Goal: Information Seeking & Learning: Find specific fact

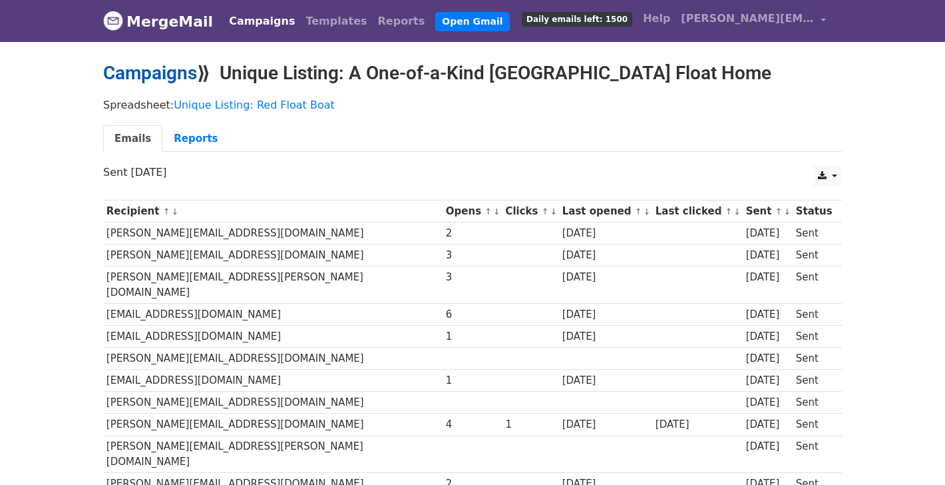
click at [164, 78] on link "Campaigns" at bounding box center [150, 73] width 94 height 22
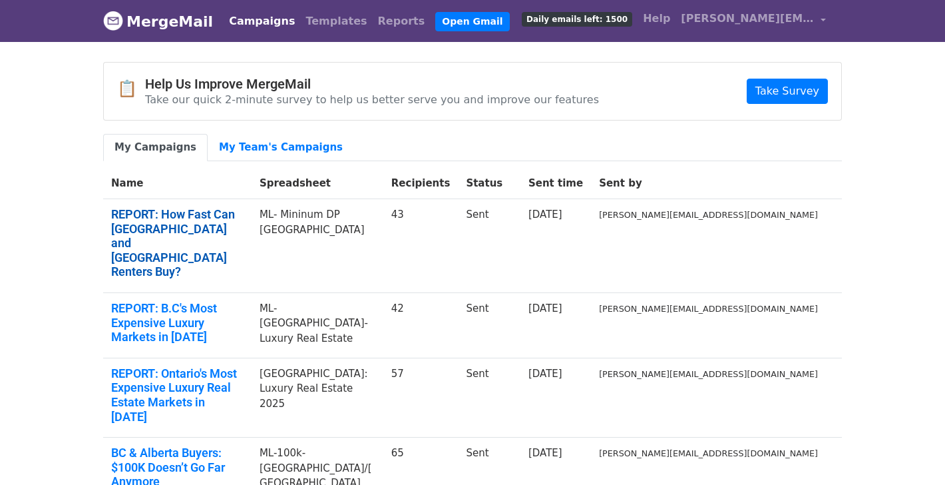
click at [196, 222] on link "REPORT: How Fast Can Calgary and Edmonton Renters Buy?" at bounding box center [177, 243] width 132 height 72
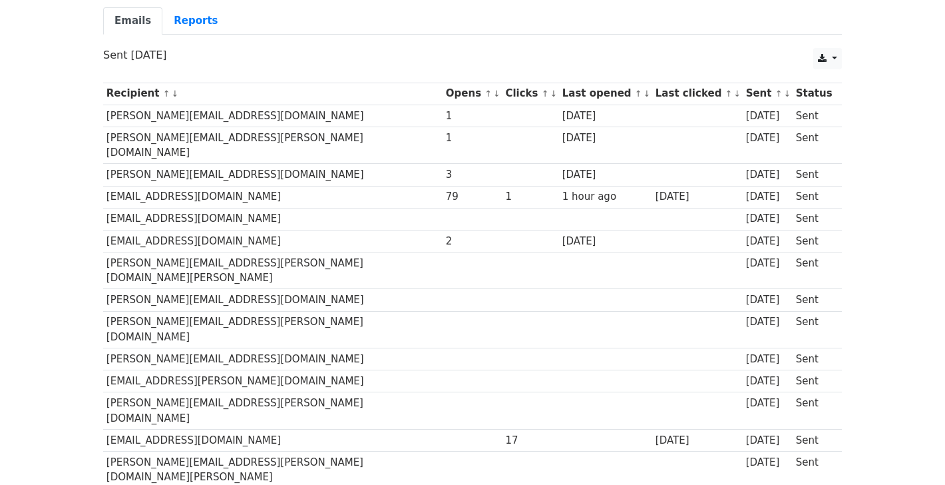
scroll to position [136, 0]
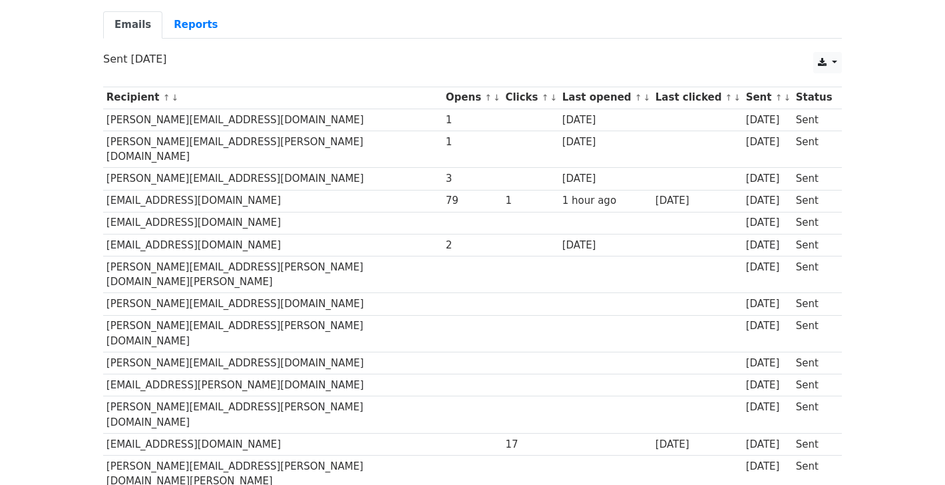
drag, startPoint x: 102, startPoint y: 88, endPoint x: 577, endPoint y: 140, distance: 478.2
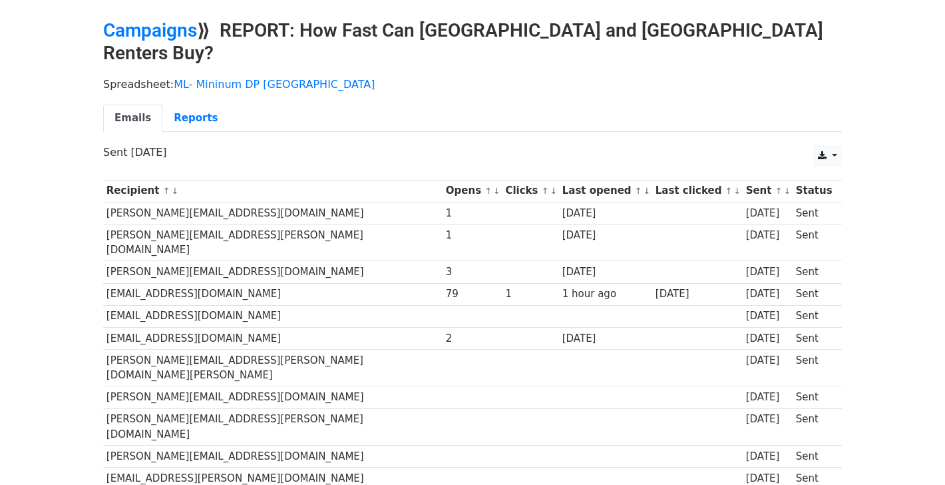
scroll to position [0, 0]
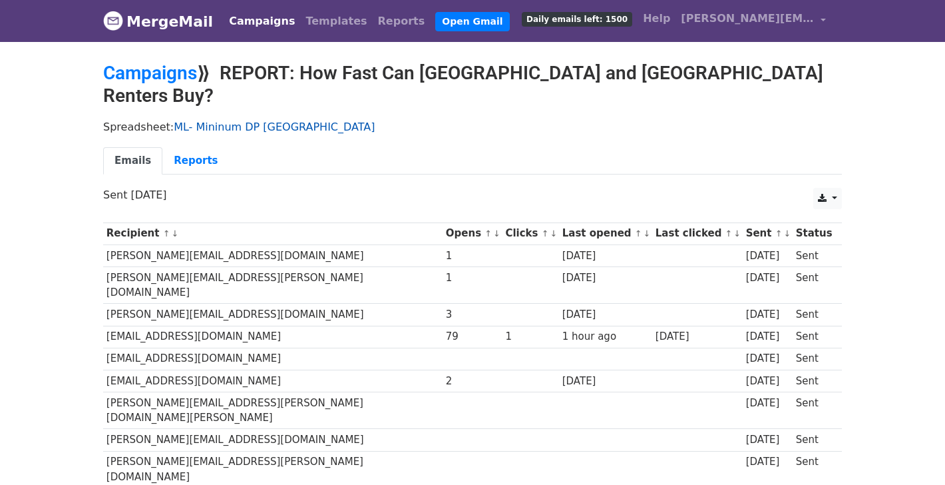
click at [256, 120] on link "ML- Mininum DP Alberta" at bounding box center [274, 126] width 201 height 13
click at [220, 266] on td "mackenzie.scibetta@zoocasa.com" at bounding box center [273, 284] width 340 height 37
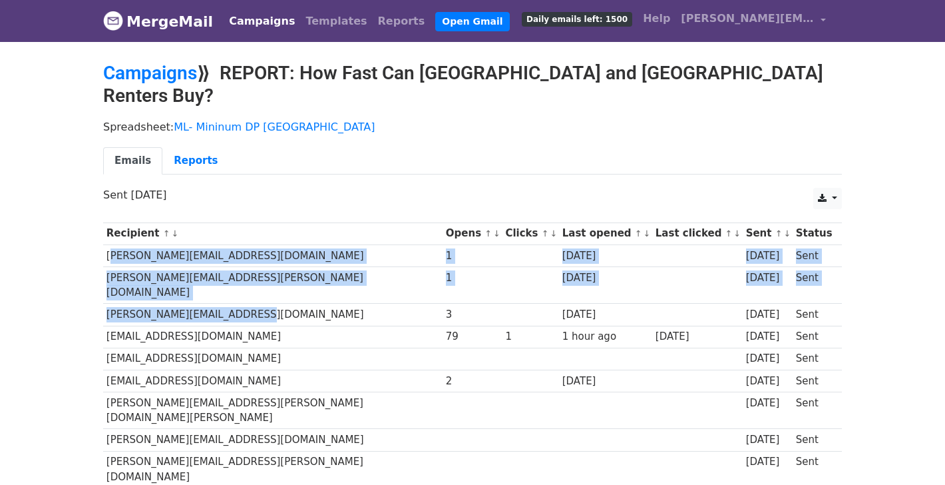
drag, startPoint x: 258, startPoint y: 280, endPoint x: 105, endPoint y: 233, distance: 160.7
click at [105, 244] on td "[PERSON_NAME][EMAIL_ADDRESS][DOMAIN_NAME]" at bounding box center [273, 255] width 340 height 22
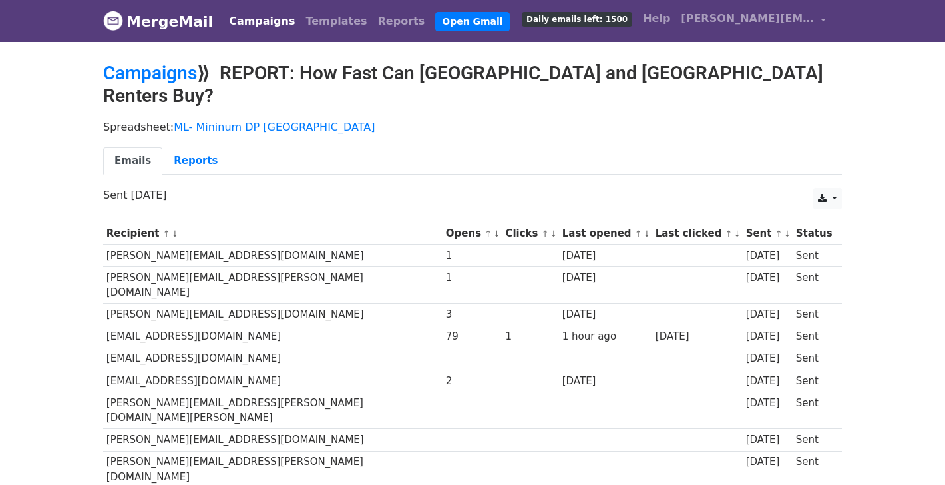
click at [107, 244] on td "[PERSON_NAME][EMAIL_ADDRESS][DOMAIN_NAME]" at bounding box center [273, 255] width 340 height 22
click at [825, 194] on icon at bounding box center [822, 198] width 9 height 9
click at [834, 217] on link "CSV" at bounding box center [844, 227] width 60 height 21
click at [166, 74] on link "Campaigns" at bounding box center [150, 73] width 94 height 22
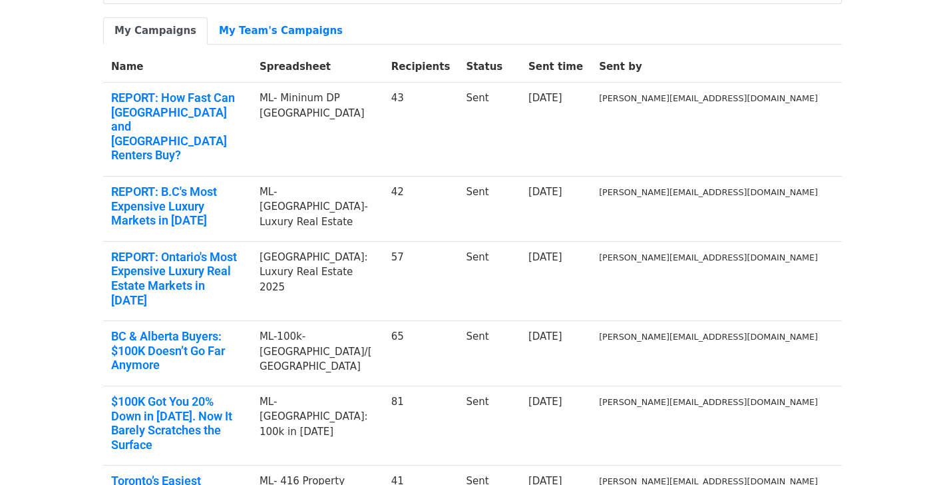
scroll to position [118, 0]
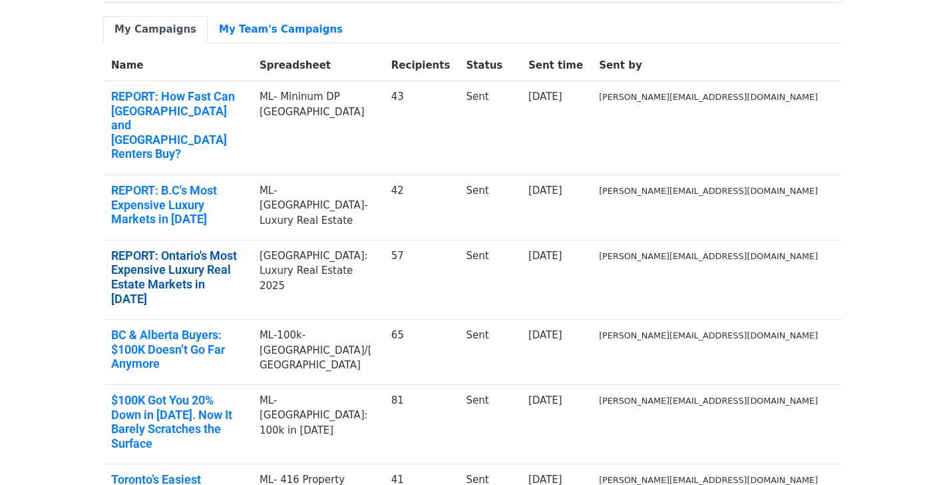
click at [244, 248] on link "REPORT: Ontario's Most Expensive Luxury Real Estate Markets in 2025" at bounding box center [177, 276] width 132 height 57
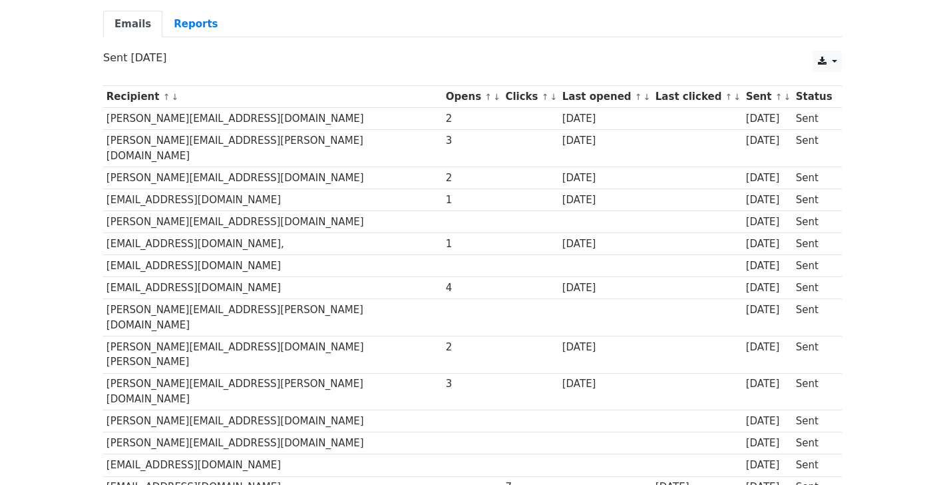
scroll to position [258, 0]
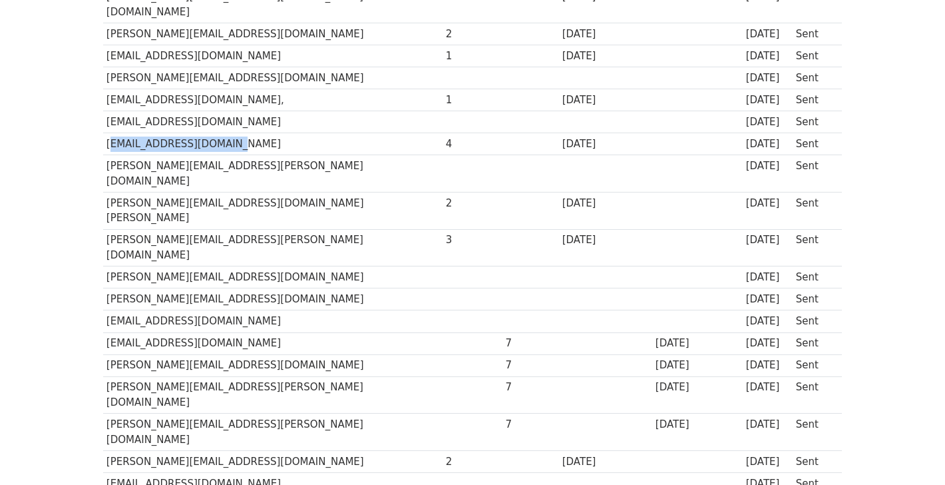
drag, startPoint x: 229, startPoint y: 132, endPoint x: 109, endPoint y: 133, distance: 120.5
click at [109, 133] on td "[EMAIL_ADDRESS][DOMAIN_NAME]" at bounding box center [273, 144] width 340 height 22
copy td "[EMAIL_ADDRESS][DOMAIN_NAME]"
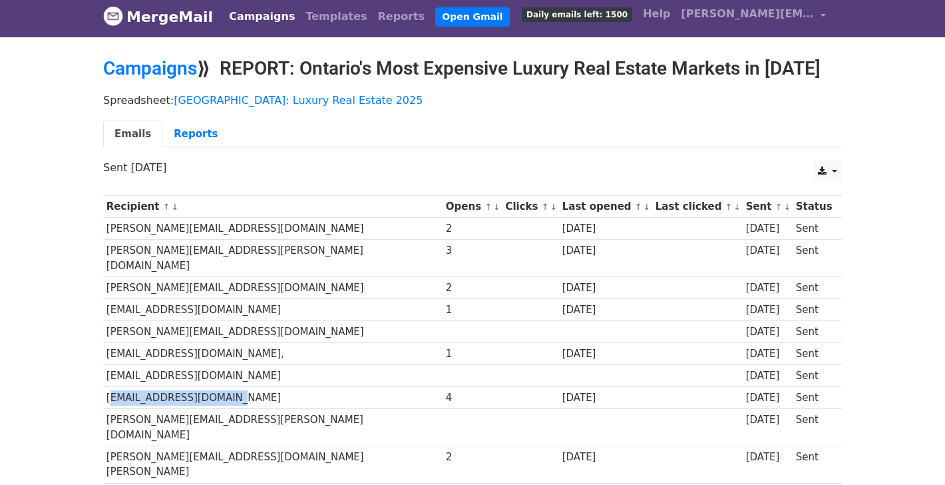
scroll to position [0, 0]
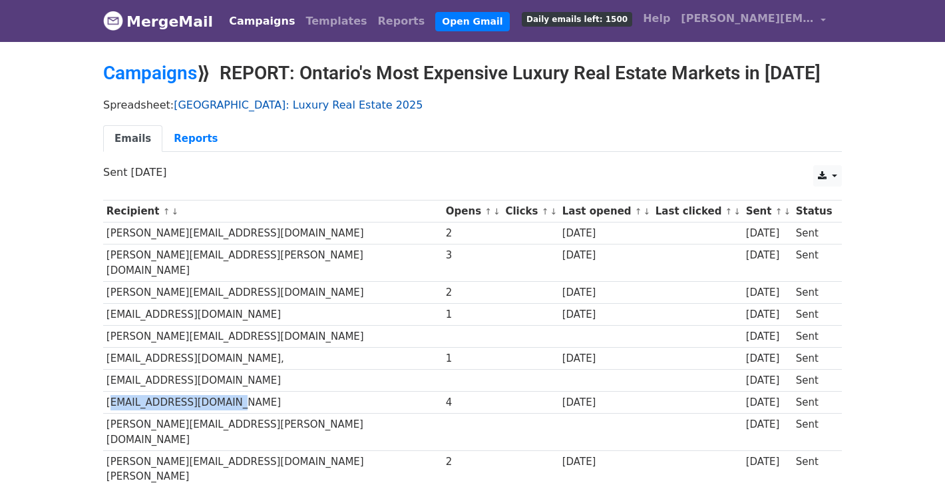
click at [222, 104] on link "ONTARIO: Luxury Real Estate 2025" at bounding box center [298, 105] width 249 height 13
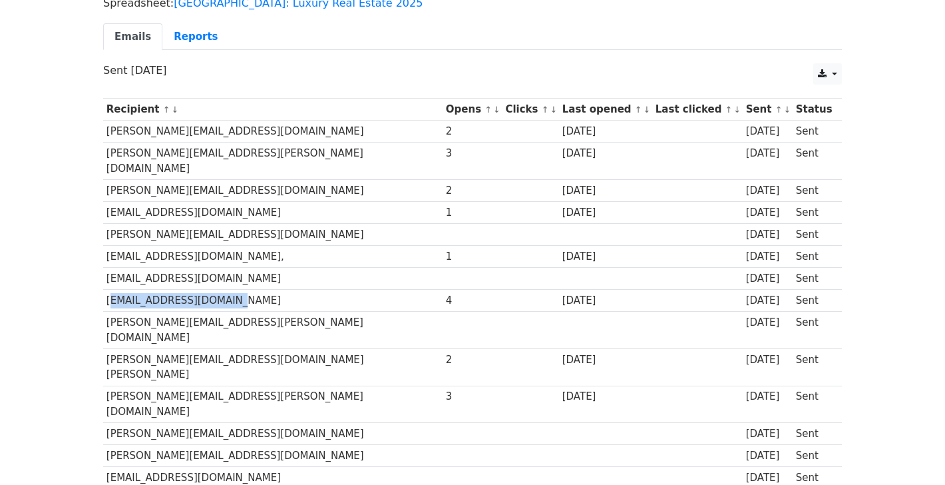
scroll to position [103, 0]
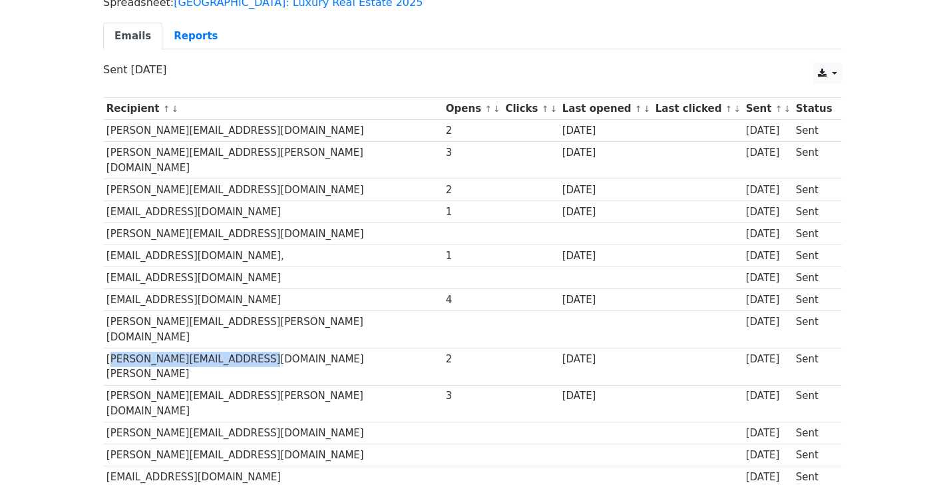
drag, startPoint x: 107, startPoint y: 329, endPoint x: 231, endPoint y: 332, distance: 123.9
click at [231, 348] on td "[PERSON_NAME][EMAIL_ADDRESS][DOMAIN_NAME][PERSON_NAME]" at bounding box center [273, 366] width 340 height 37
copy td "nick.westoll@rci.rogers.com"
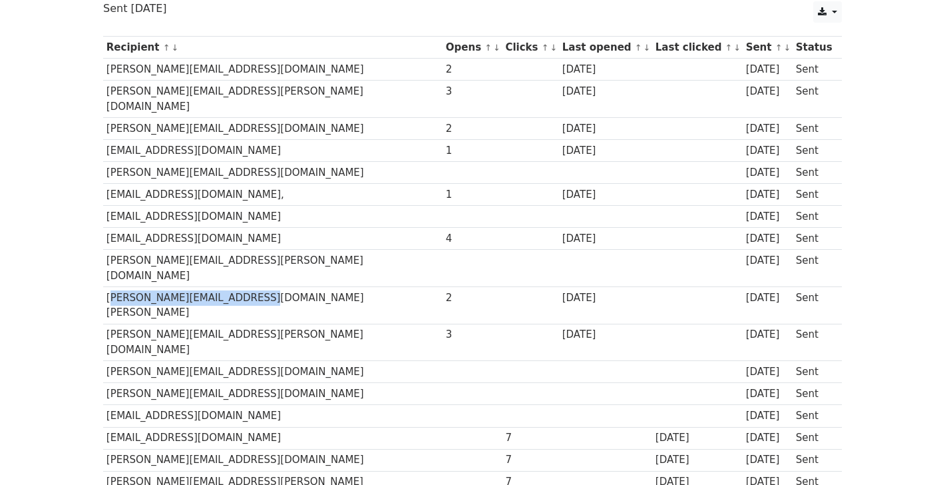
scroll to position [174, 0]
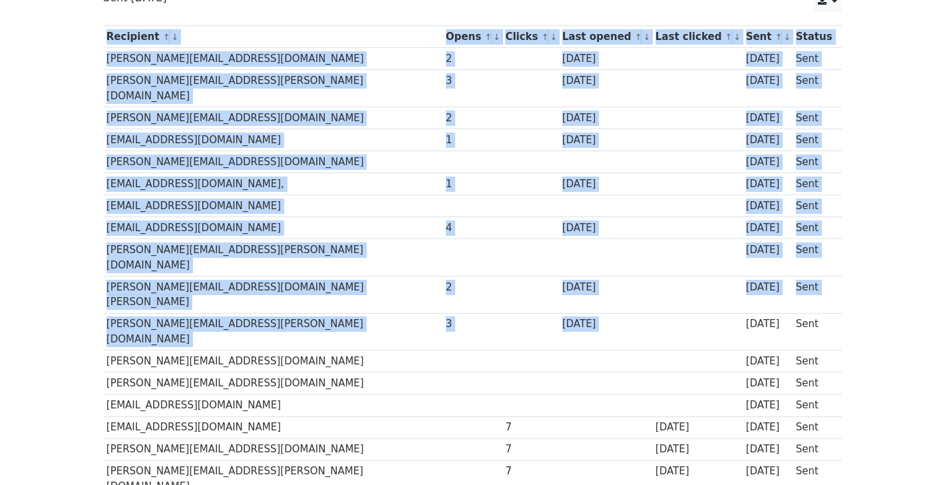
drag, startPoint x: 98, startPoint y: 276, endPoint x: 614, endPoint y: 285, distance: 516.0
click at [503, 313] on td at bounding box center [531, 331] width 57 height 37
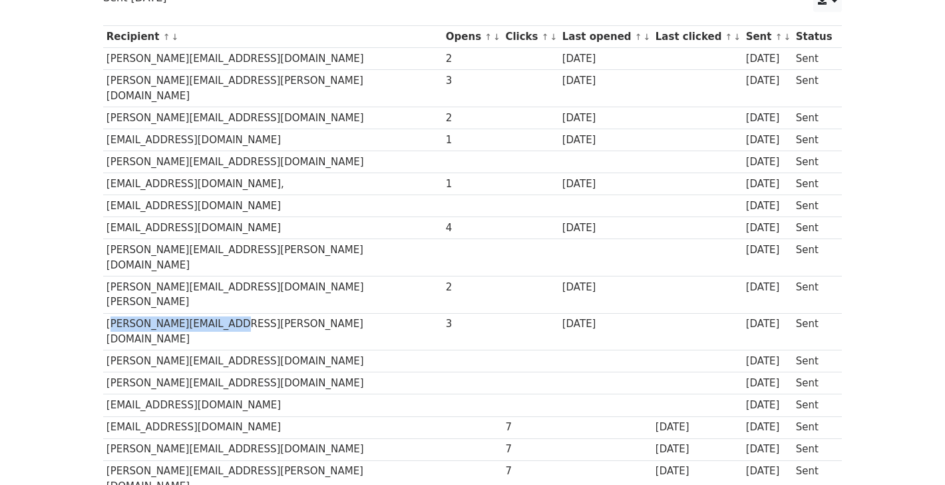
drag, startPoint x: 105, startPoint y: 278, endPoint x: 214, endPoint y: 282, distance: 109.9
click at [214, 313] on td "linda.white@rogers.com" at bounding box center [273, 331] width 340 height 37
copy td "linda.white@rogers.com"
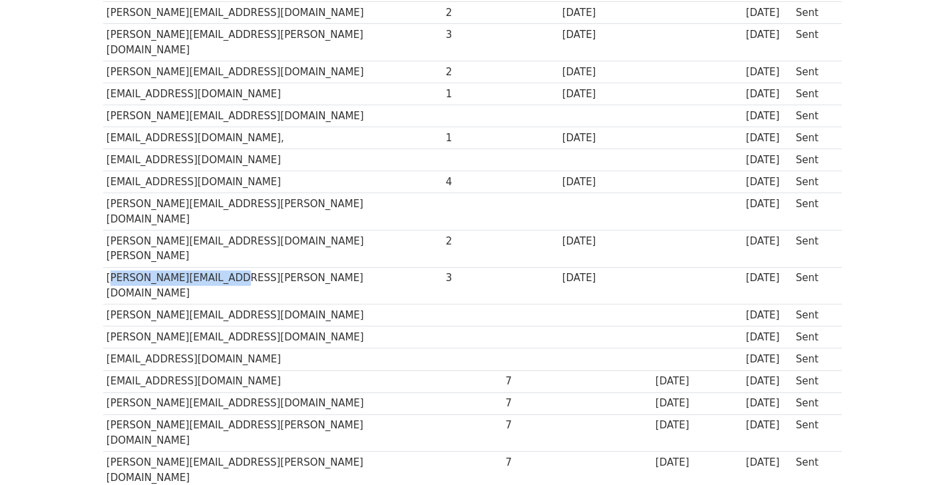
scroll to position [252, 0]
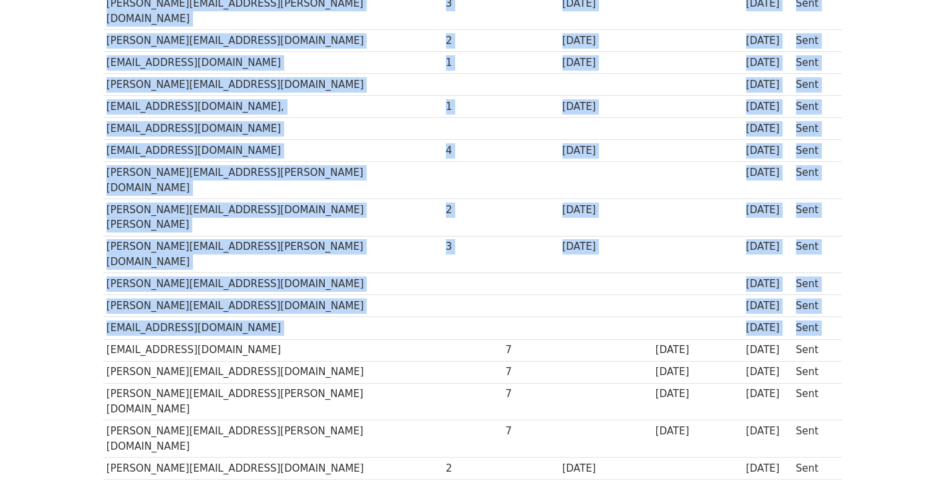
drag, startPoint x: 93, startPoint y: 286, endPoint x: 278, endPoint y: 280, distance: 185.9
click at [278, 339] on td "torontodesk@bellmedia.ca" at bounding box center [273, 350] width 340 height 22
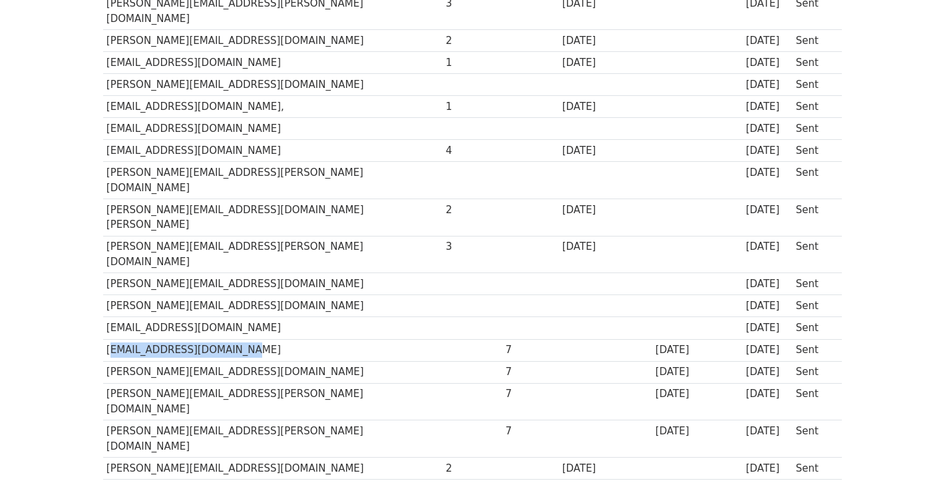
drag, startPoint x: 103, startPoint y: 290, endPoint x: 227, endPoint y: 292, distance: 123.8
click at [227, 339] on td "torontodesk@bellmedia.ca" at bounding box center [273, 350] width 340 height 22
copy td "torontodesk@bellmedia.ca"
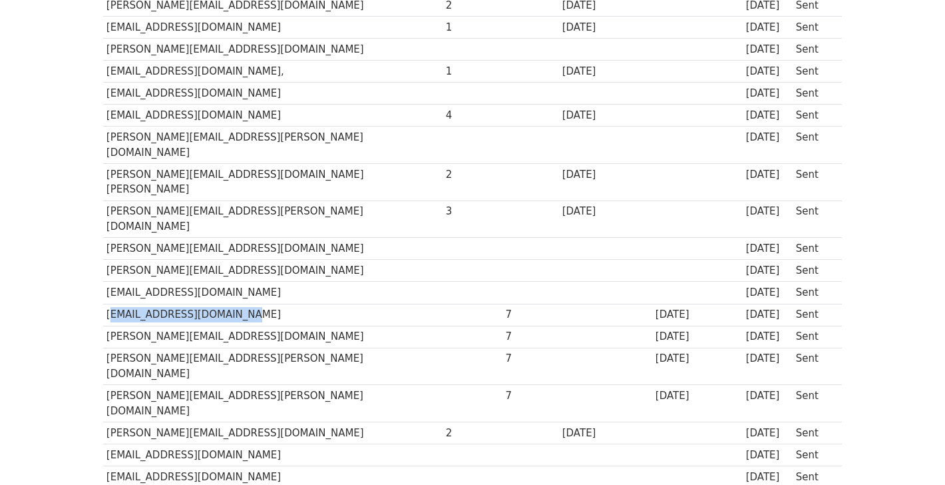
scroll to position [289, 0]
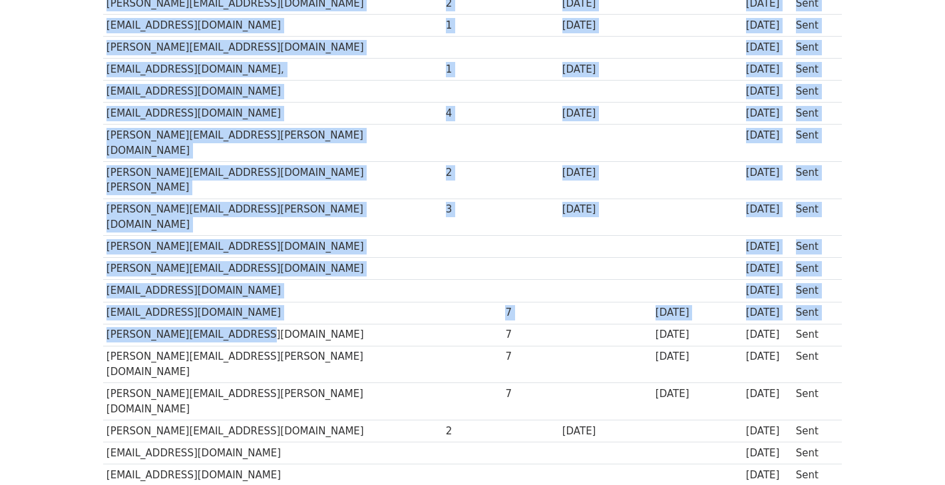
drag, startPoint x: 101, startPoint y: 273, endPoint x: 240, endPoint y: 280, distance: 140.0
click at [240, 324] on td "alex.arsenych@bellmedia.ca" at bounding box center [273, 335] width 340 height 22
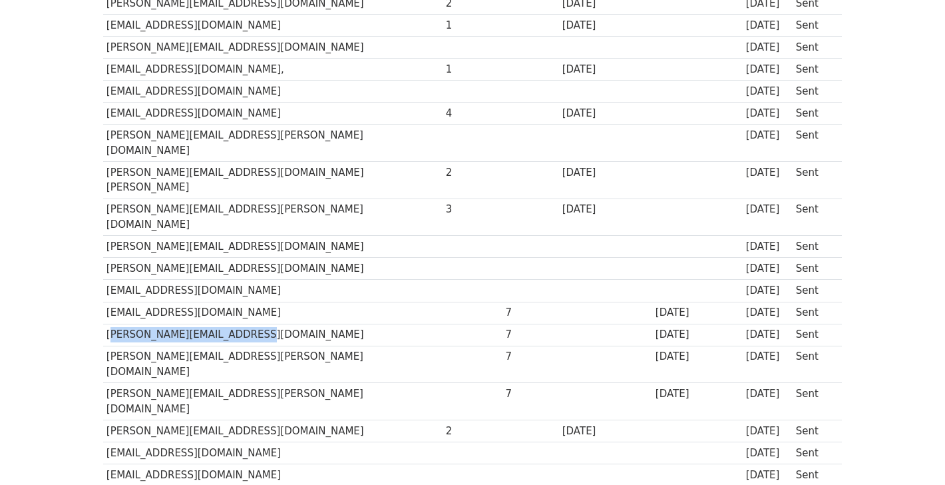
drag, startPoint x: 247, startPoint y: 274, endPoint x: 105, endPoint y: 273, distance: 141.8
click at [105, 324] on td "alex.arsenych@bellmedia.ca" at bounding box center [273, 335] width 340 height 22
copy td "alex.arsenych@bellmedia.ca"
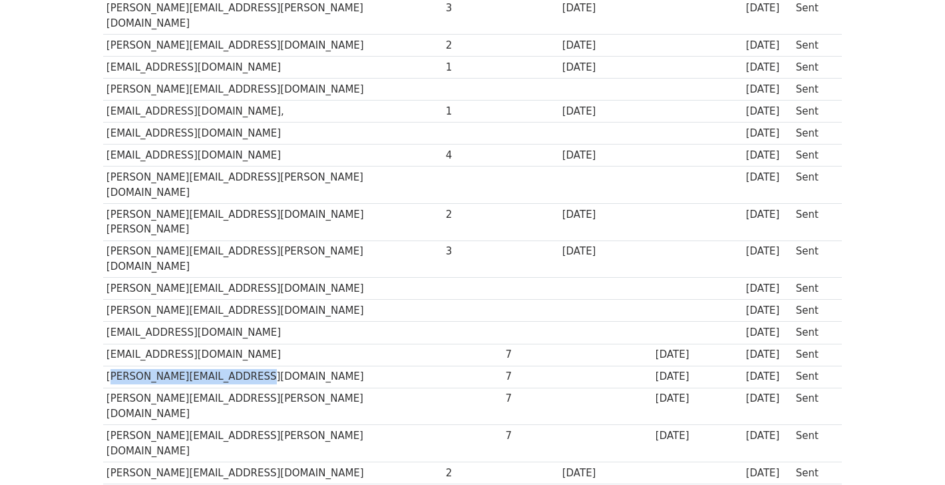
scroll to position [0, 0]
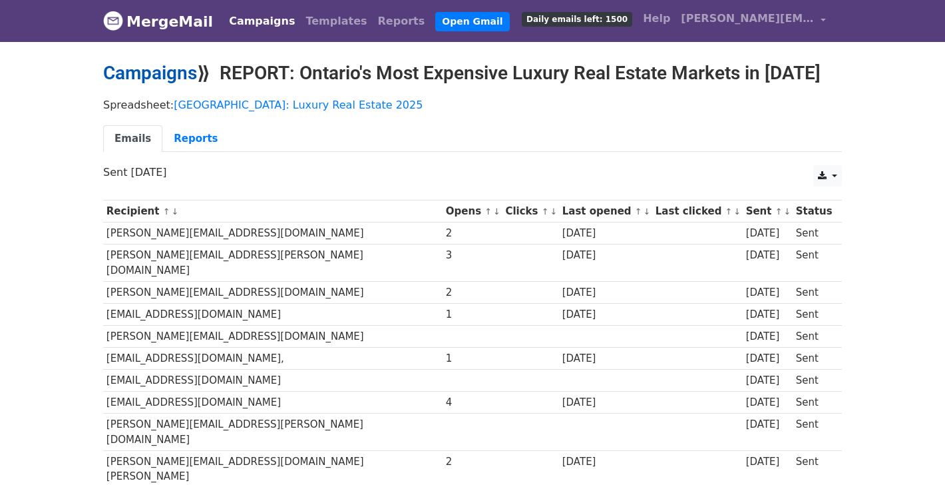
click at [166, 65] on link "Campaigns" at bounding box center [150, 73] width 94 height 22
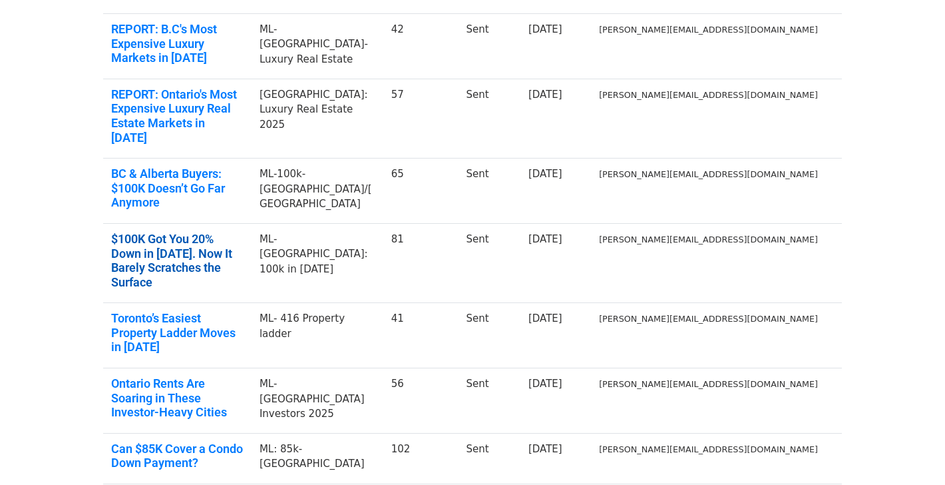
scroll to position [307, 0]
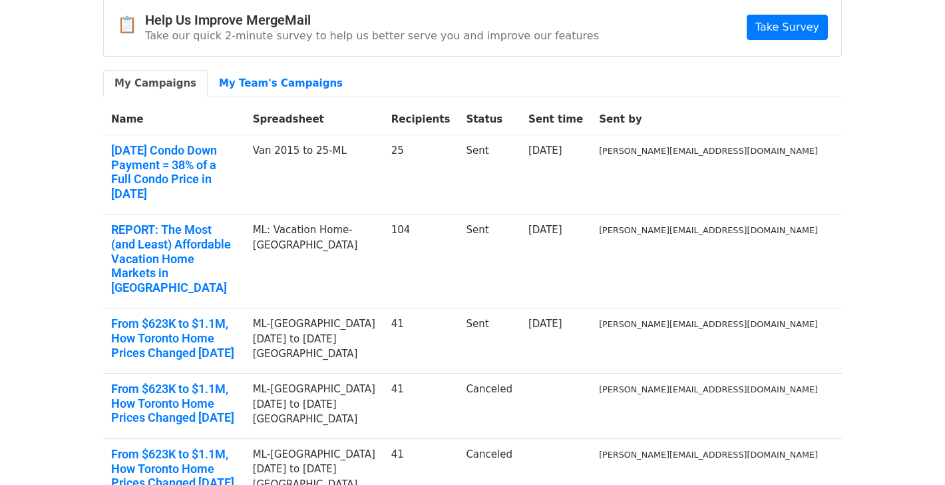
scroll to position [84, 0]
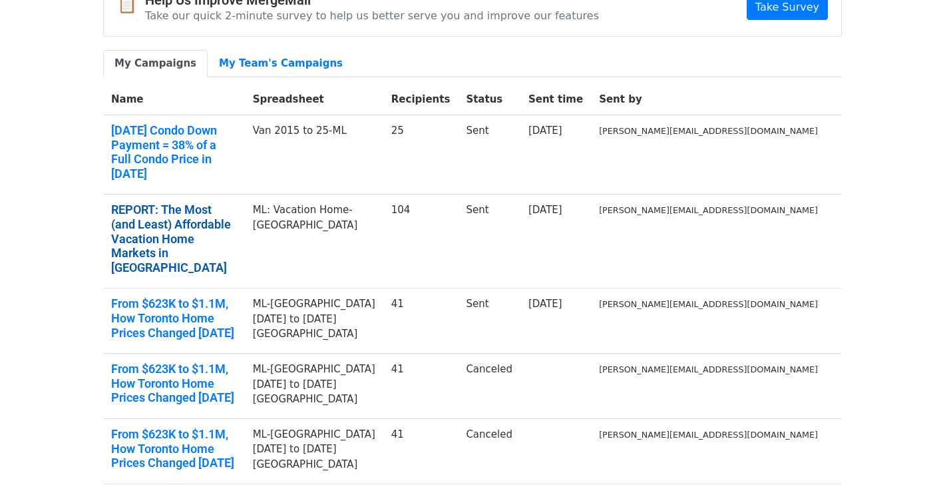
click at [223, 202] on link "REPORT: The Most (and Least) Affordable Vacation Home Markets in Canada" at bounding box center [174, 238] width 126 height 72
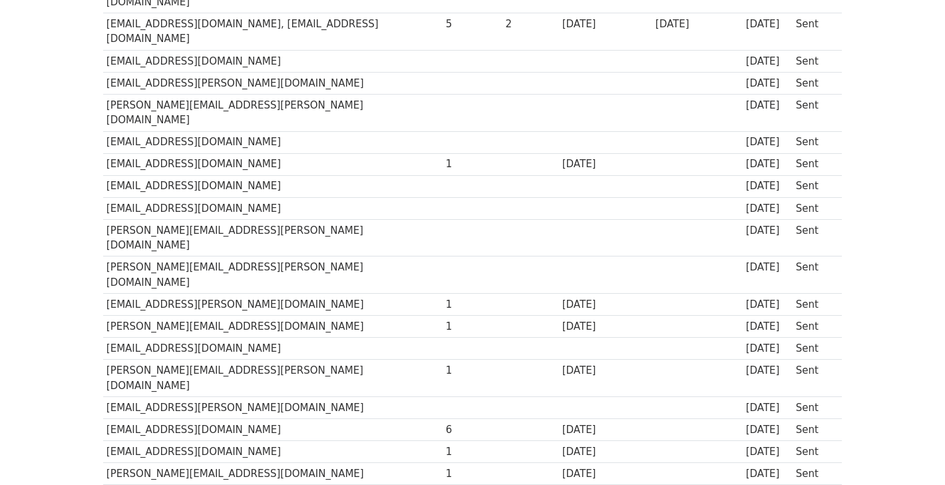
scroll to position [1164, 0]
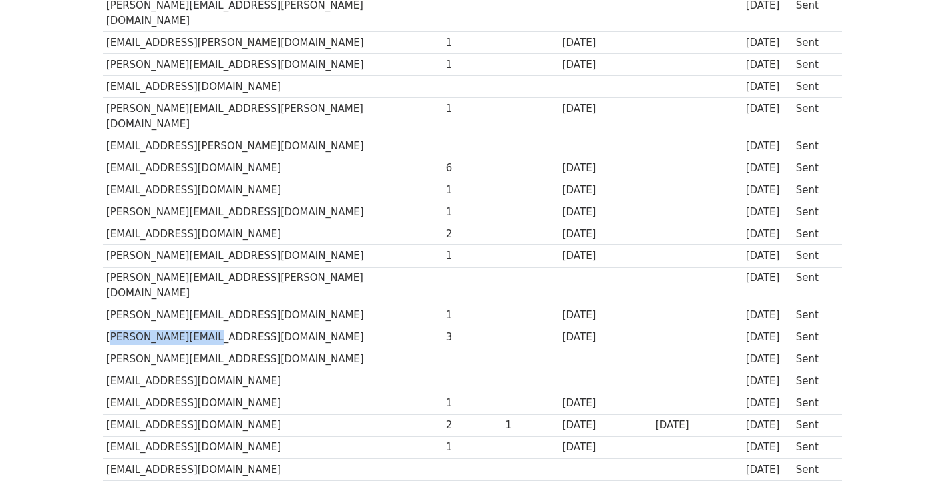
drag, startPoint x: 232, startPoint y: 132, endPoint x: 106, endPoint y: 130, distance: 125.9
click at [106, 326] on td "howard@storeys.com" at bounding box center [273, 337] width 340 height 22
copy td "howard@storeys.com"
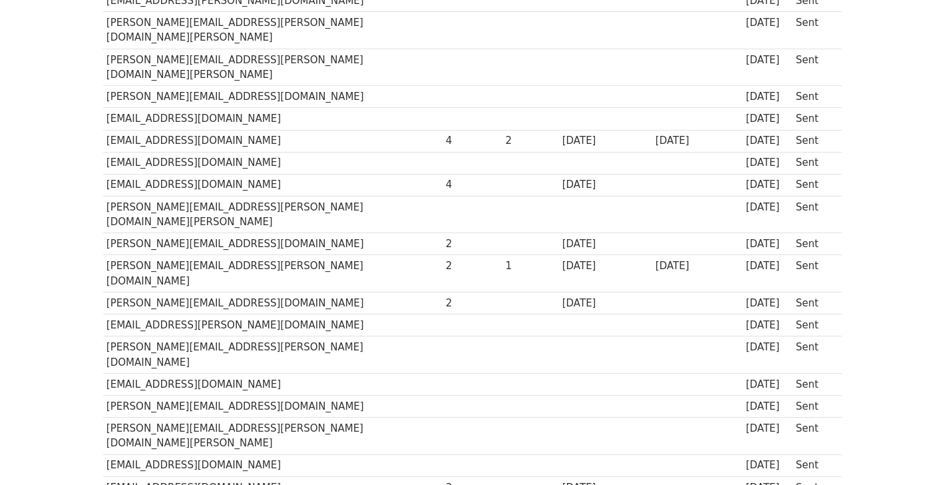
scroll to position [2169, 0]
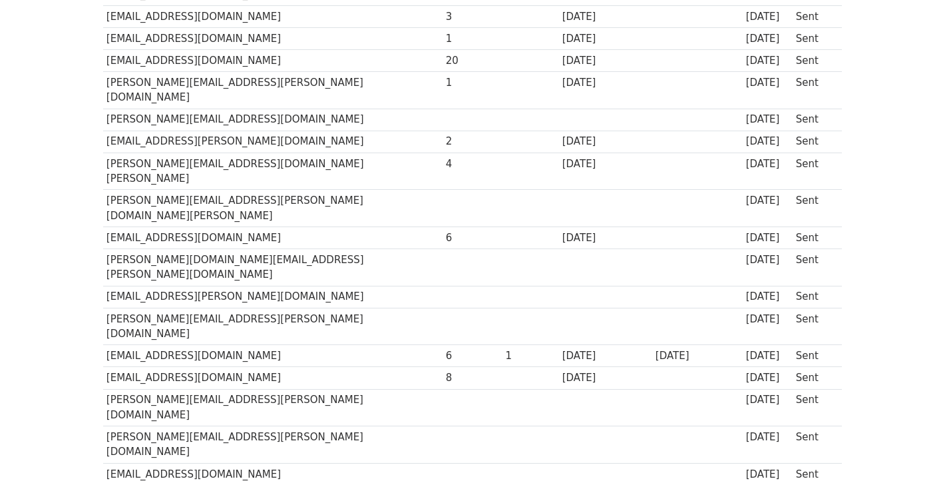
drag, startPoint x: 200, startPoint y: 246, endPoint x: 144, endPoint y: 242, distance: 56.7
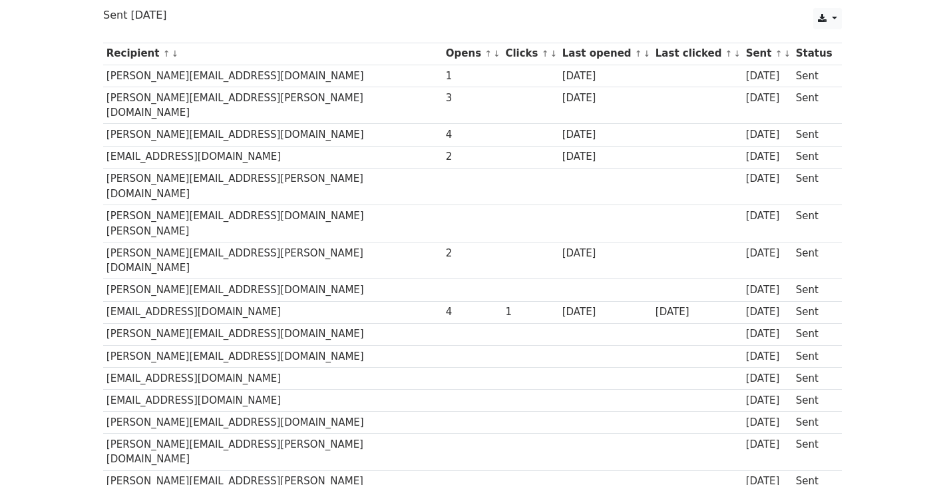
scroll to position [95, 0]
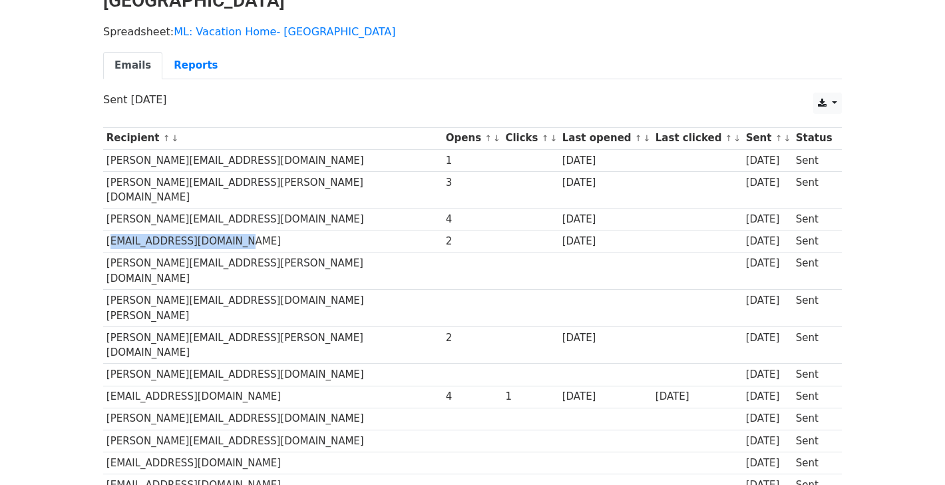
drag, startPoint x: 105, startPoint y: 228, endPoint x: 224, endPoint y: 224, distance: 118.5
click at [225, 230] on td "mishagajewski@gmail.com" at bounding box center [273, 241] width 340 height 22
copy td "mishagajewski@gmail.com"
drag, startPoint x: 226, startPoint y: 251, endPoint x: 110, endPoint y: 254, distance: 116.5
click at [110, 254] on td "michael.chu@bellmedia.ca" at bounding box center [273, 270] width 340 height 37
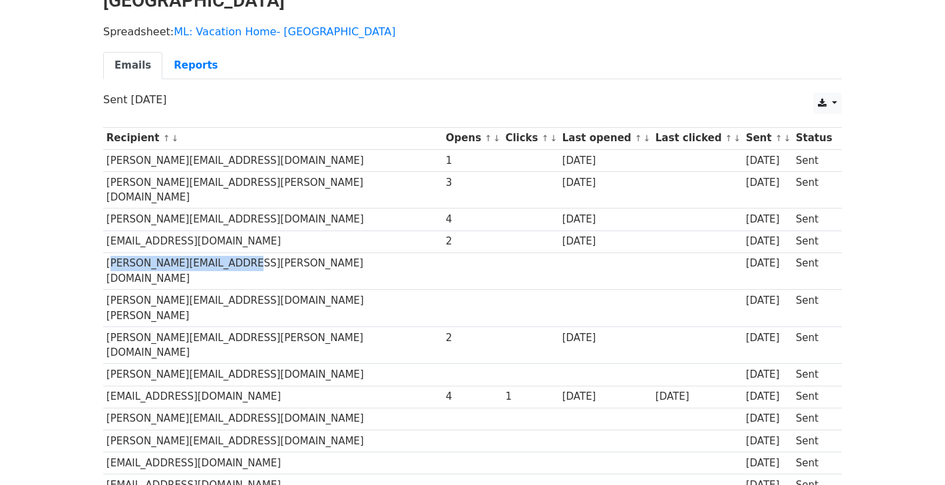
copy td "michael.chu@bellmedia.ca"
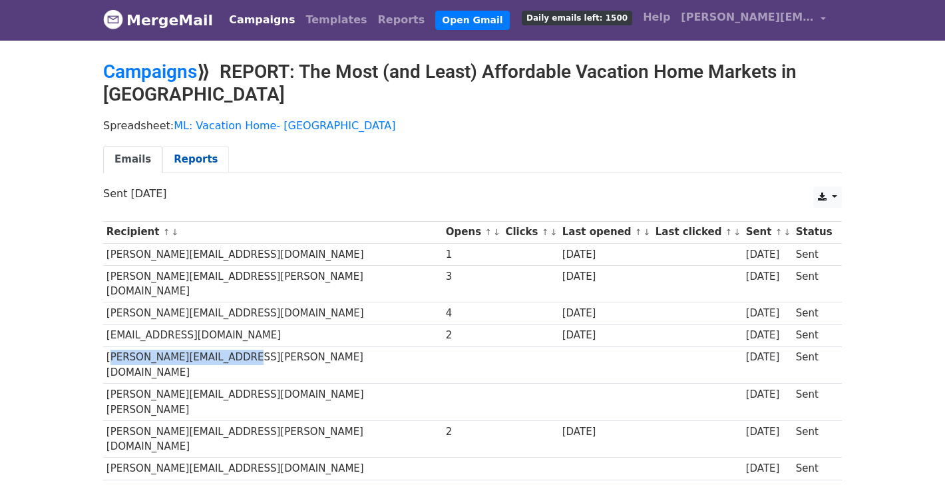
scroll to position [0, 0]
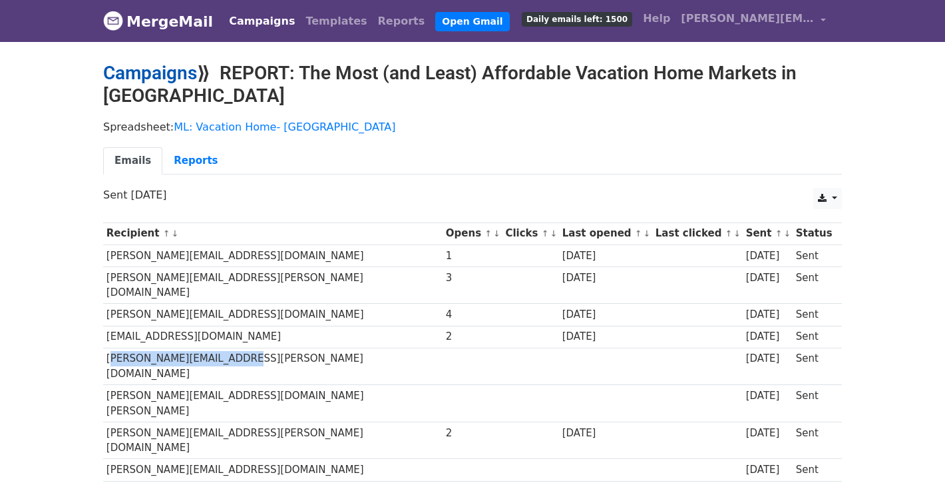
click at [177, 74] on link "Campaigns" at bounding box center [150, 73] width 94 height 22
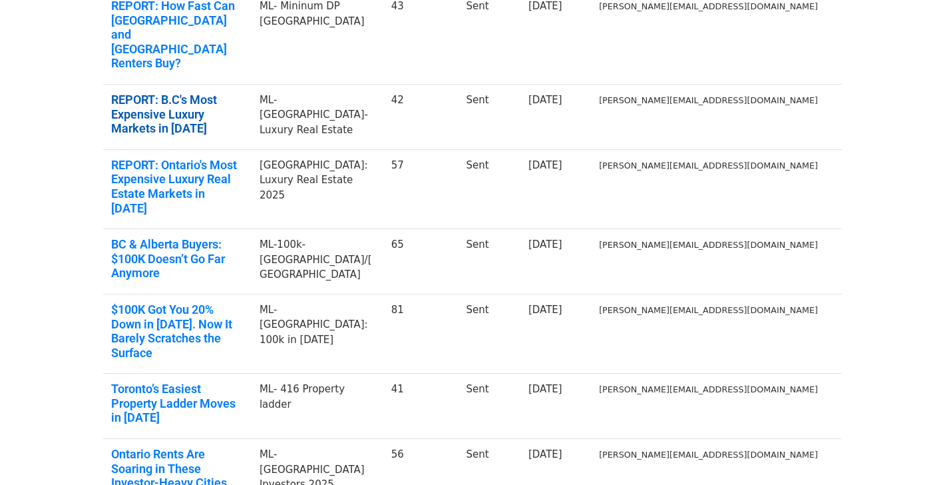
scroll to position [324, 0]
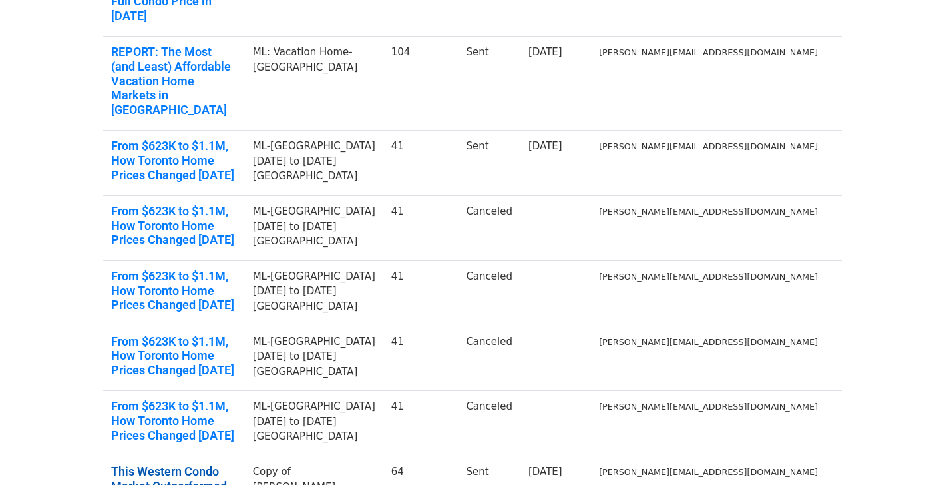
scroll to position [268, 0]
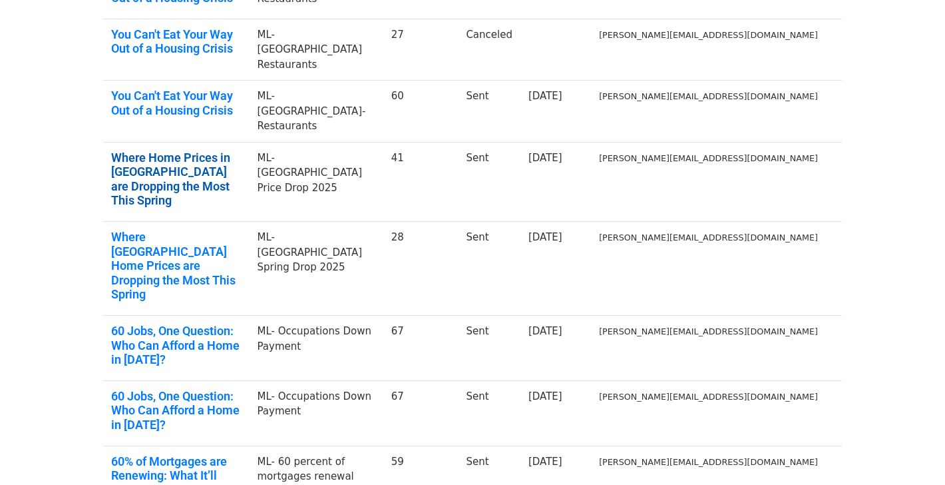
scroll to position [293, 0]
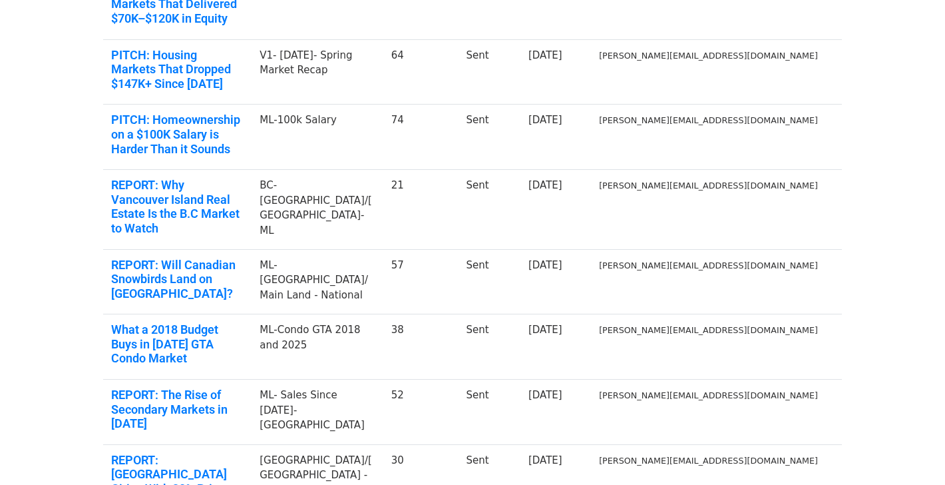
scroll to position [300, 0]
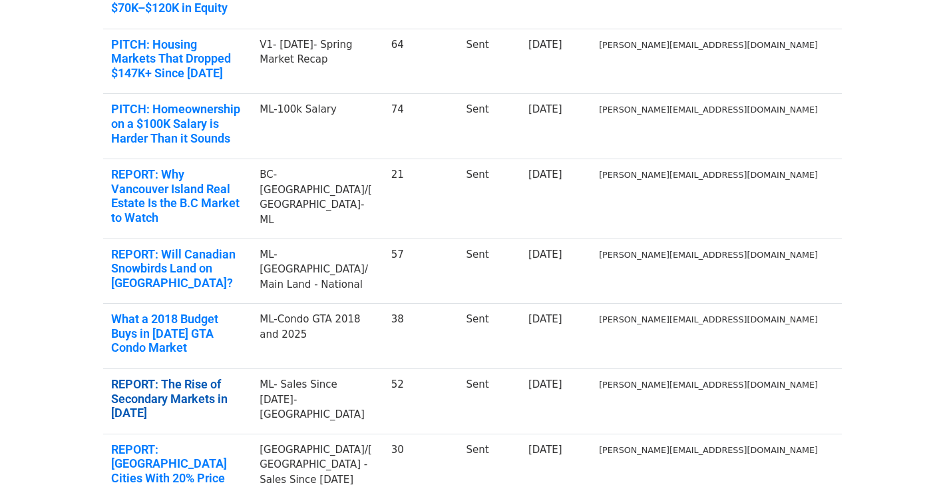
click at [232, 377] on link "REPORT: The Rise of Secondary Markets in 2025" at bounding box center [177, 398] width 132 height 43
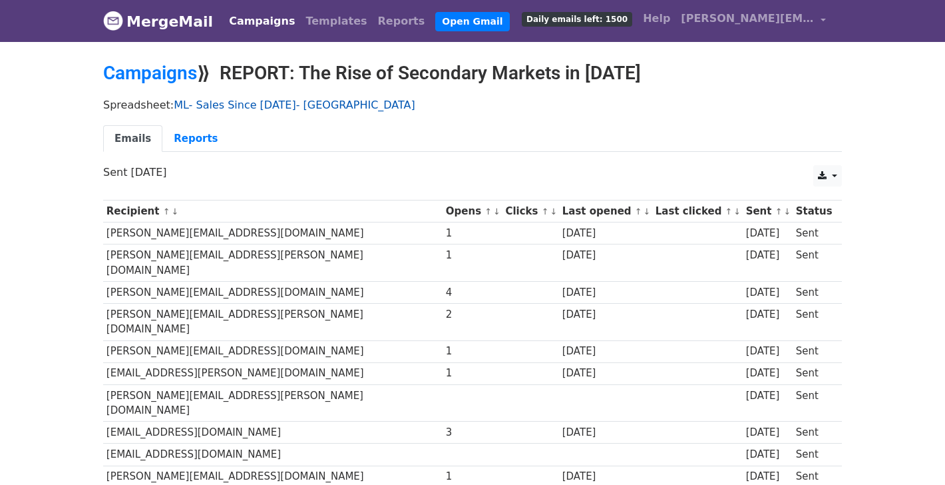
click at [216, 103] on link "ML- Sales Since [DATE]- [GEOGRAPHIC_DATA]" at bounding box center [295, 105] width 242 height 13
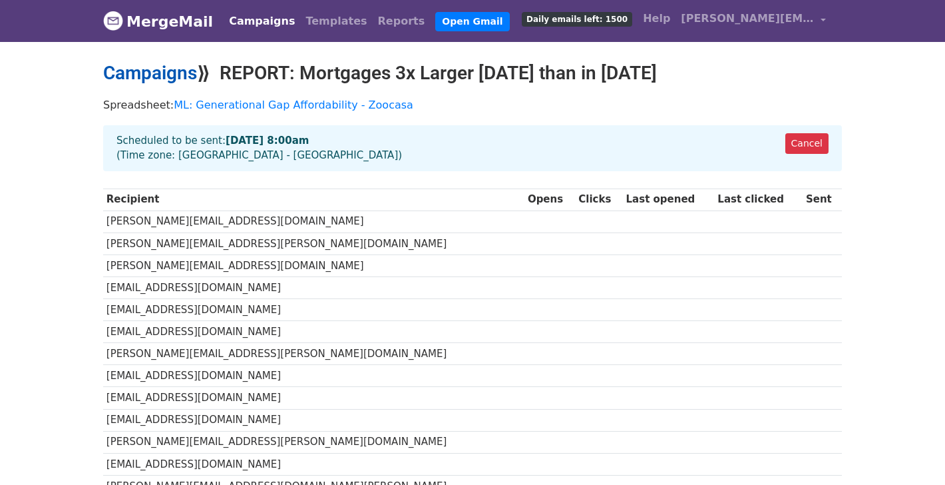
click at [149, 71] on link "Campaigns" at bounding box center [150, 73] width 94 height 22
